Goal: Submit feedback/report problem

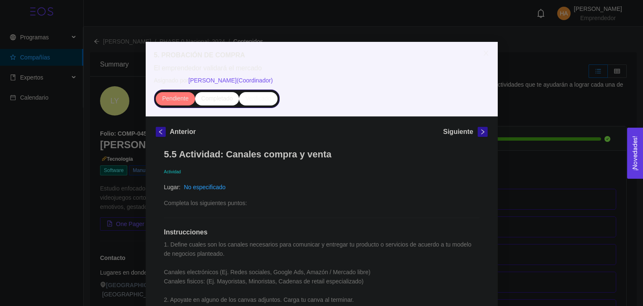
click at [199, 182] on div "No especificado" at bounding box center [205, 186] width 42 height 9
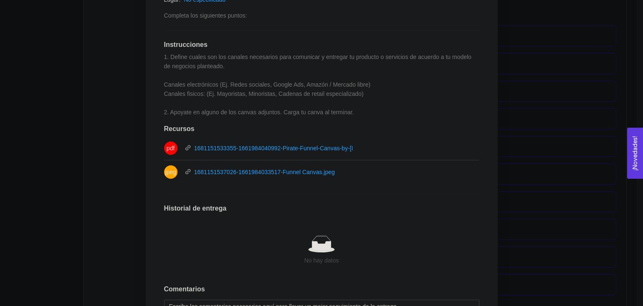
scroll to position [260, 0]
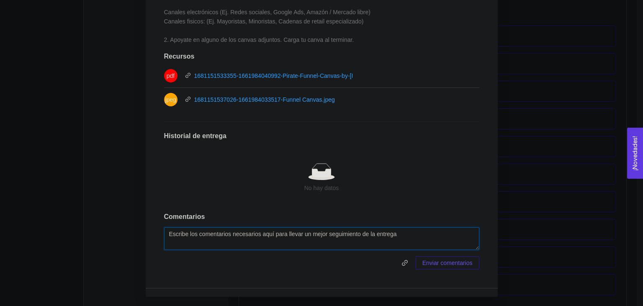
click at [208, 235] on textarea at bounding box center [321, 238] width 315 height 23
paste textarea "https://docs.google.com/document/d/1PiXU7nlfcgR-XP7fAhr09_1IKad9KW3gkHe-bcdaOmA…"
type textarea "https://docs.google.com/document/d/1PiXU7nlfcgR-XP7fAhr09_1IKad9KW3gkHe-bcdaOmA…"
click at [430, 266] on span "Enviar comentarios" at bounding box center [447, 262] width 50 height 9
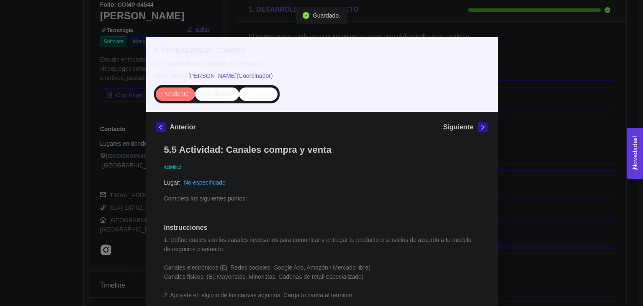
scroll to position [0, 0]
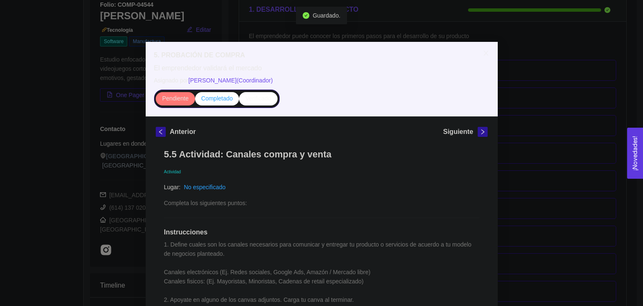
click at [220, 101] on span "Completado" at bounding box center [217, 98] width 32 height 7
click at [195, 100] on input "Completado" at bounding box center [195, 100] width 0 height 0
click at [487, 54] on icon "close" at bounding box center [485, 53] width 7 height 7
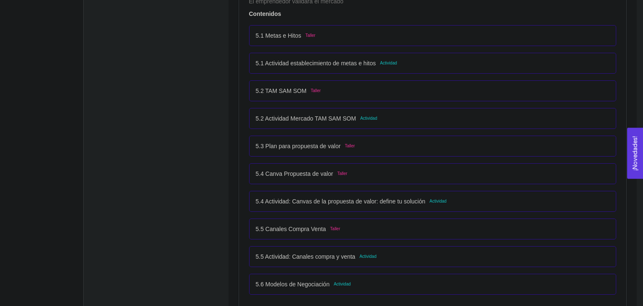
scroll to position [1631, 0]
click at [349, 232] on div "5.5 Canales Compra Venta Taller" at bounding box center [432, 228] width 367 height 21
click at [324, 226] on div "5.5 Canales Compra Venta Taller" at bounding box center [298, 227] width 85 height 9
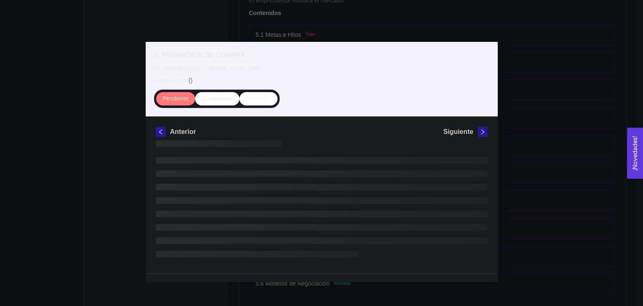
click at [324, 226] on li at bounding box center [322, 227] width 332 height 7
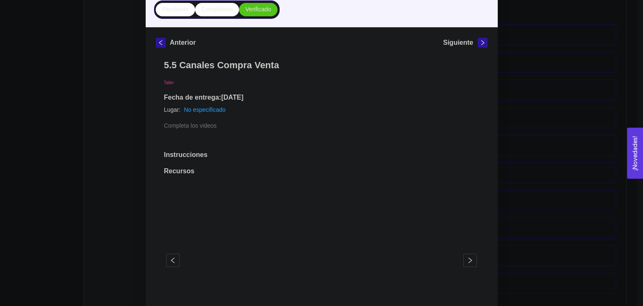
scroll to position [64, 0]
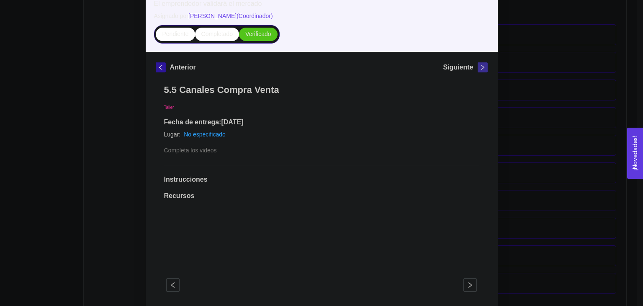
click at [484, 68] on icon "right" at bounding box center [482, 67] width 6 height 6
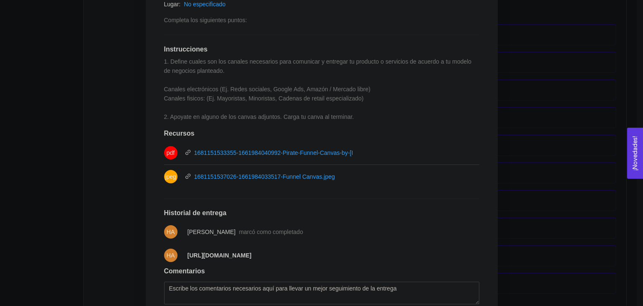
scroll to position [237, 0]
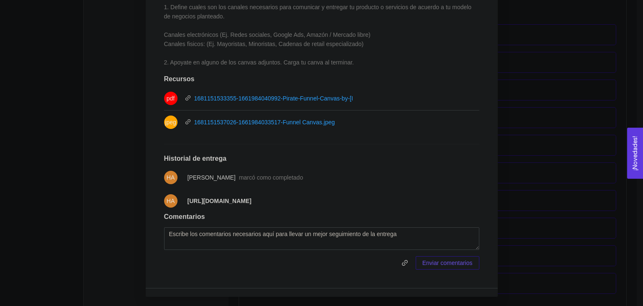
click at [536, 131] on div "5. PROBACIÓN DE COMPRA El emprendedor validará el mercado Asignado por Ana Sofi…" at bounding box center [321, 153] width 643 height 306
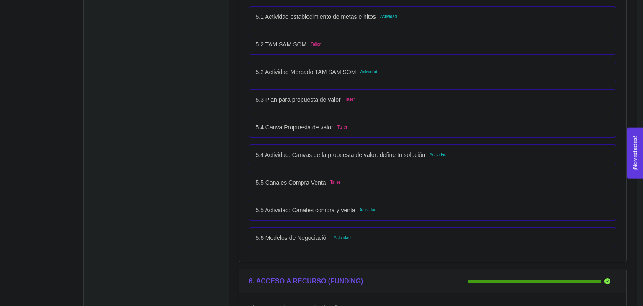
scroll to position [1631, 0]
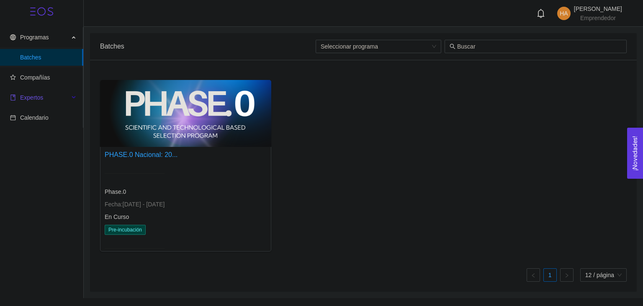
click at [36, 103] on span "Expertos" at bounding box center [39, 97] width 59 height 17
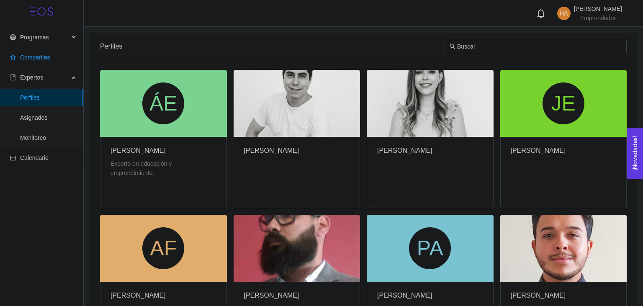
click at [44, 61] on span "Compañías" at bounding box center [43, 57] width 67 height 17
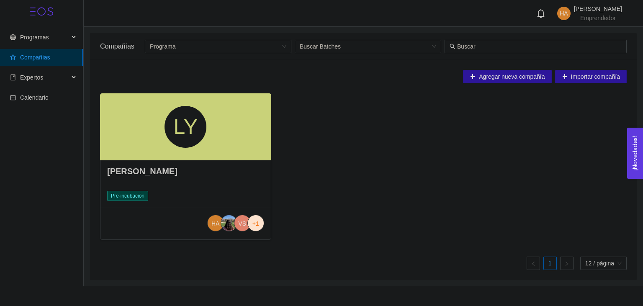
click at [140, 114] on div "LY" at bounding box center [185, 126] width 171 height 67
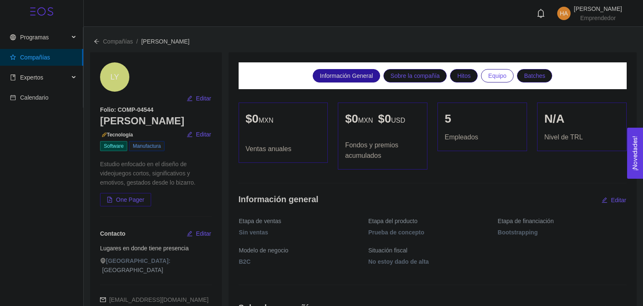
click at [503, 72] on span "Equipo" at bounding box center [497, 75] width 18 height 13
